Goal: Navigation & Orientation: Find specific page/section

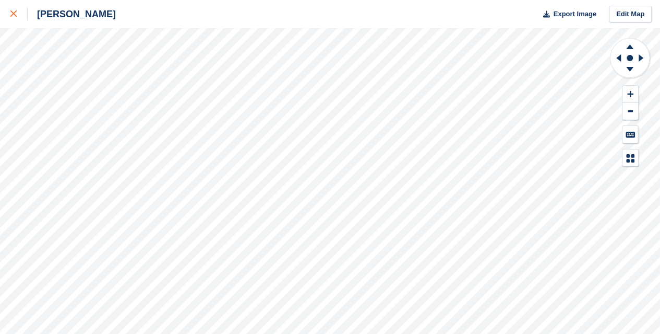
click at [6, 5] on link at bounding box center [14, 14] width 28 height 28
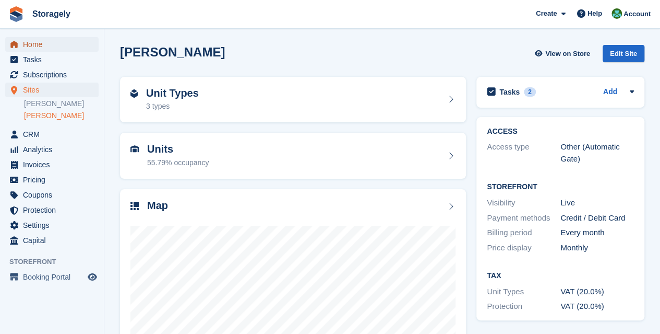
click at [25, 44] on span "Home" at bounding box center [54, 44] width 63 height 15
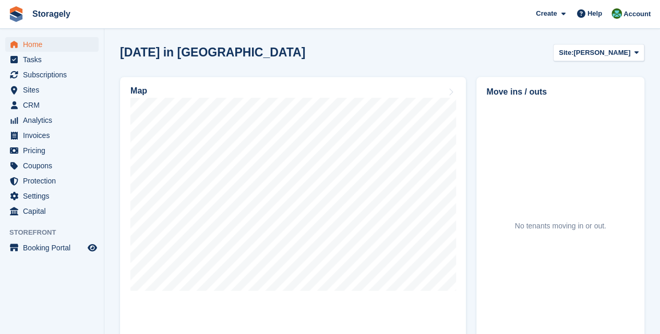
scroll to position [264, 0]
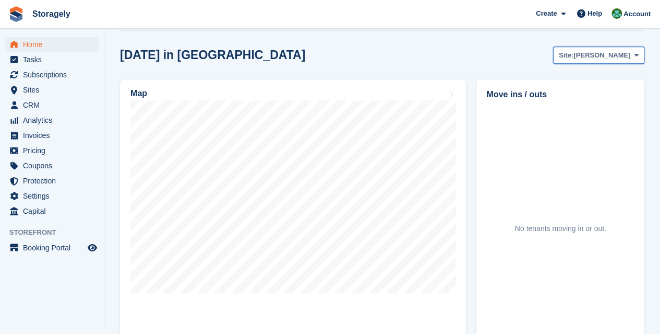
click at [574, 56] on span "Site:" at bounding box center [566, 55] width 15 height 10
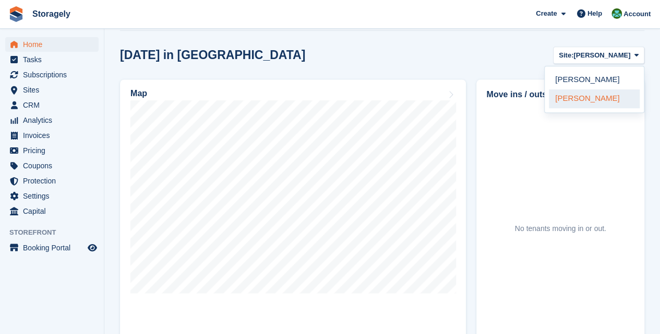
click at [590, 93] on link "[PERSON_NAME]" at bounding box center [594, 98] width 91 height 19
